Goal: Task Accomplishment & Management: Manage account settings

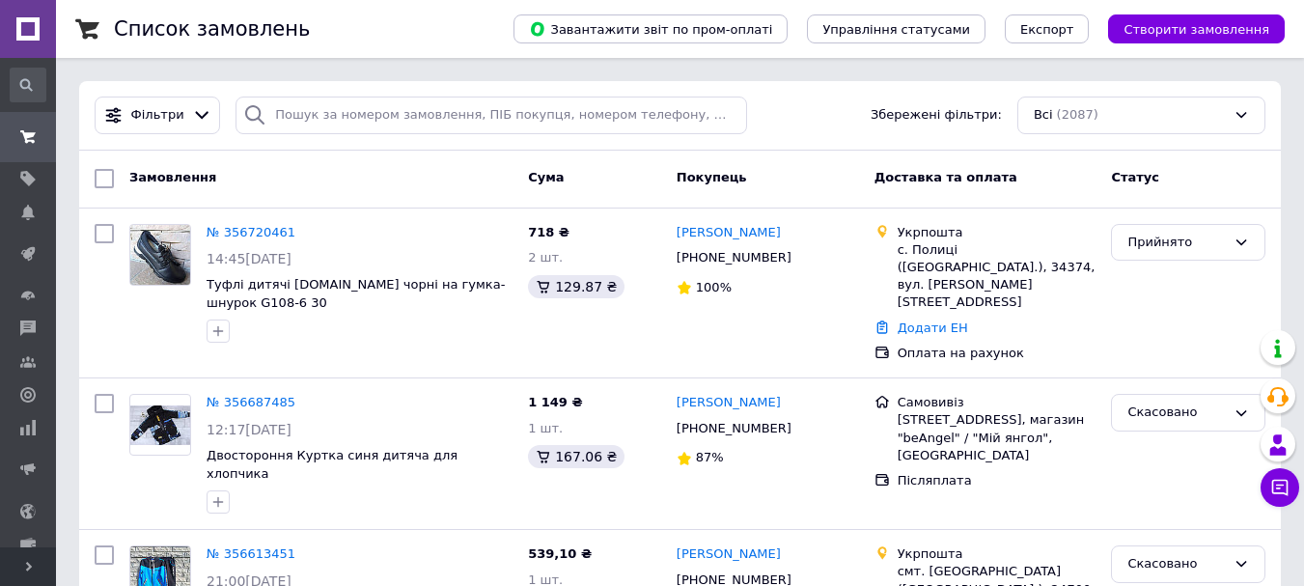
click at [21, 569] on span "Розгорнути" at bounding box center [28, 566] width 56 height 39
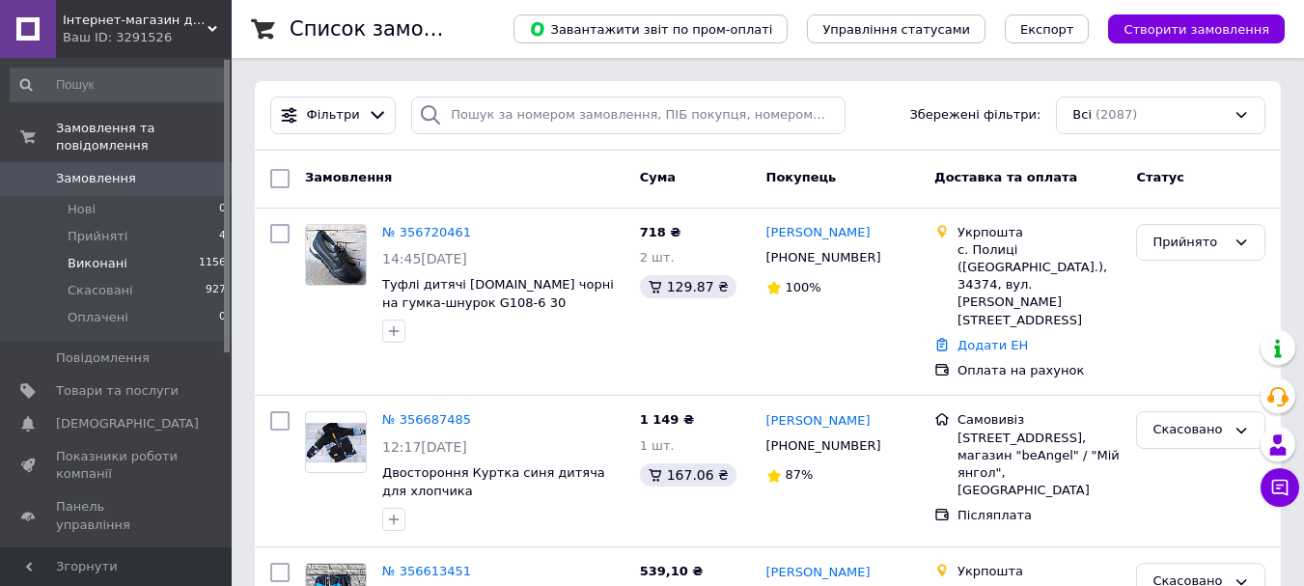
click at [205, 255] on span "1156" at bounding box center [212, 263] width 27 height 17
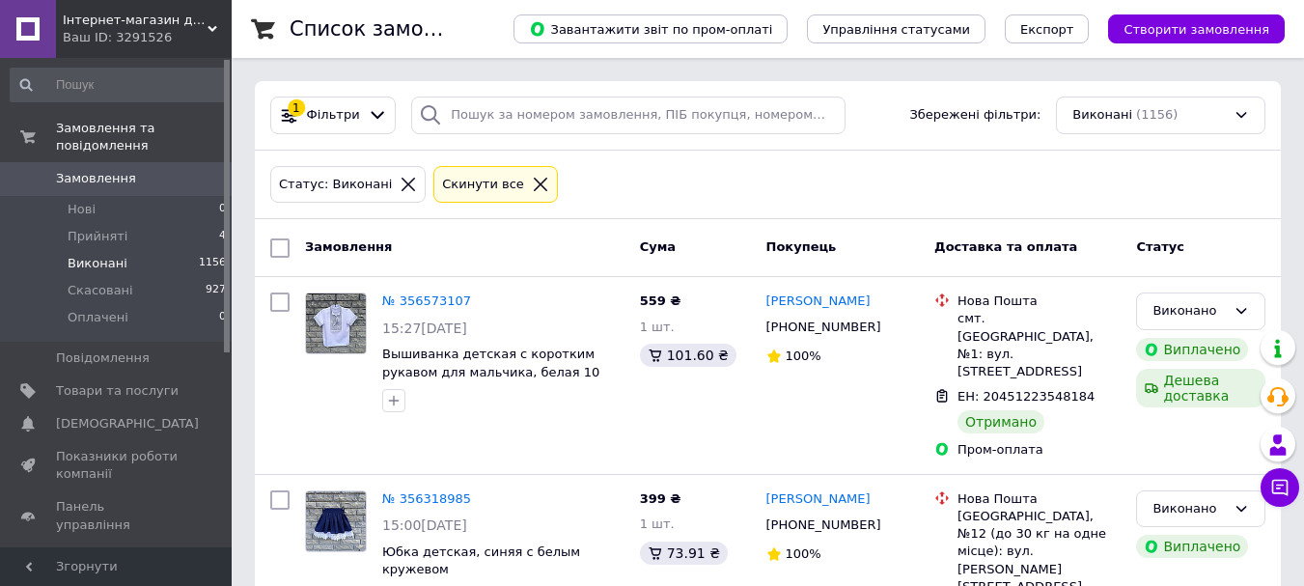
click at [156, 170] on span "Замовлення" at bounding box center [117, 178] width 123 height 17
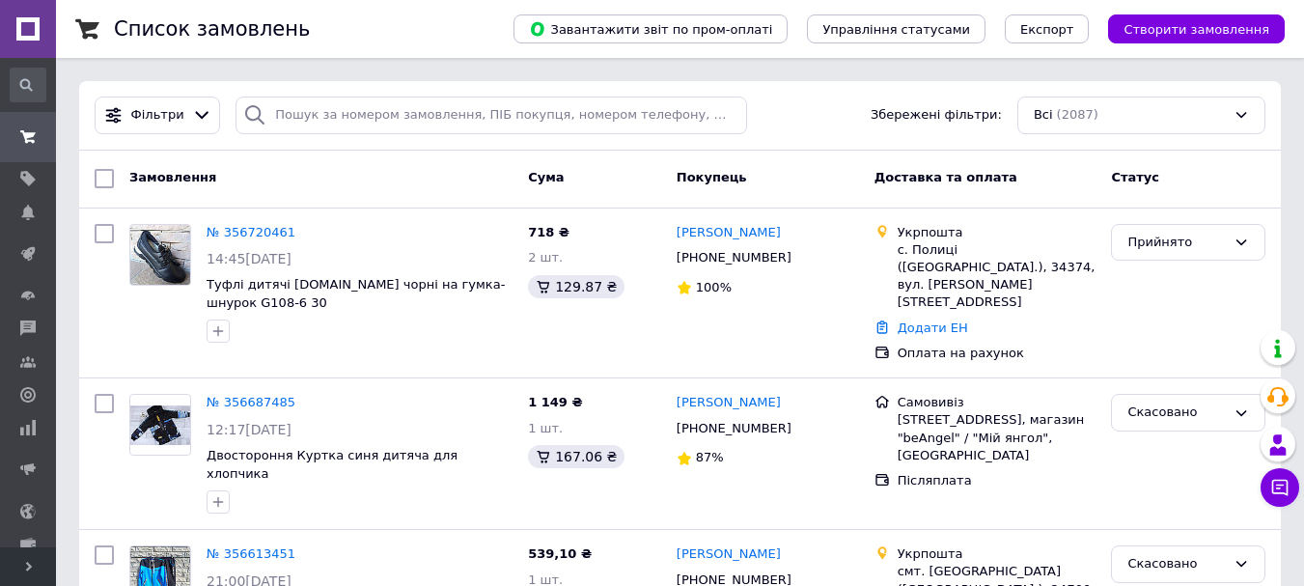
click at [22, 566] on span "Розгорнути" at bounding box center [28, 566] width 56 height 39
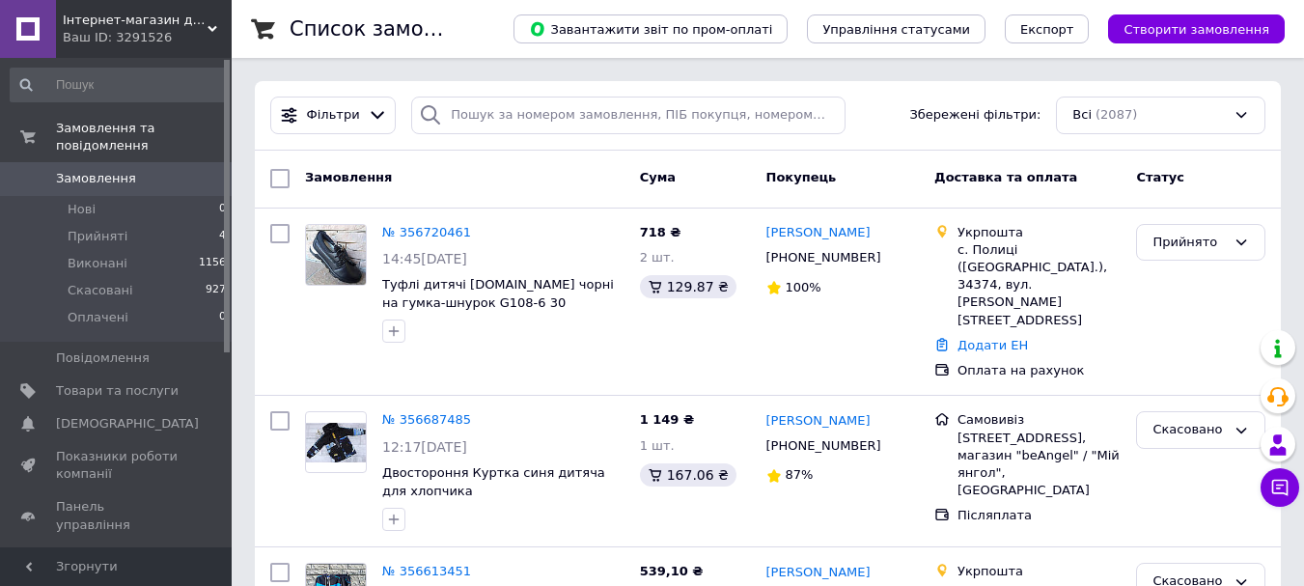
click at [196, 42] on div "Ваш ID: 3291526" at bounding box center [147, 37] width 169 height 17
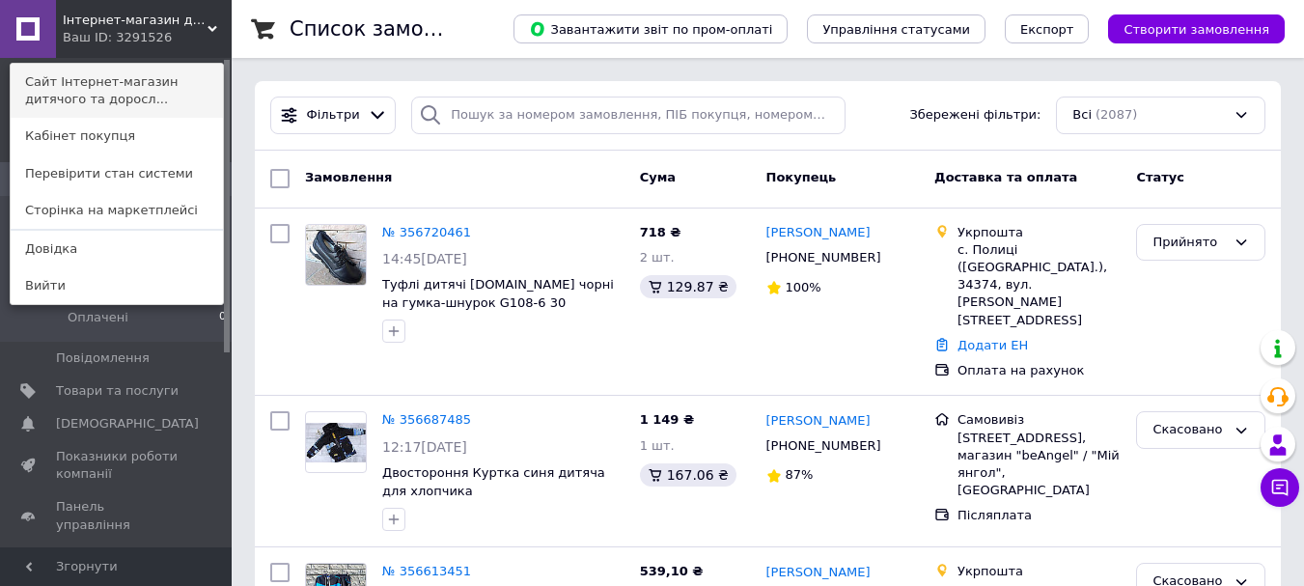
click at [198, 77] on link "Сайт Інтернет-магазин дитячого та доросл..." at bounding box center [117, 91] width 212 height 54
